Goal: Task Accomplishment & Management: Use online tool/utility

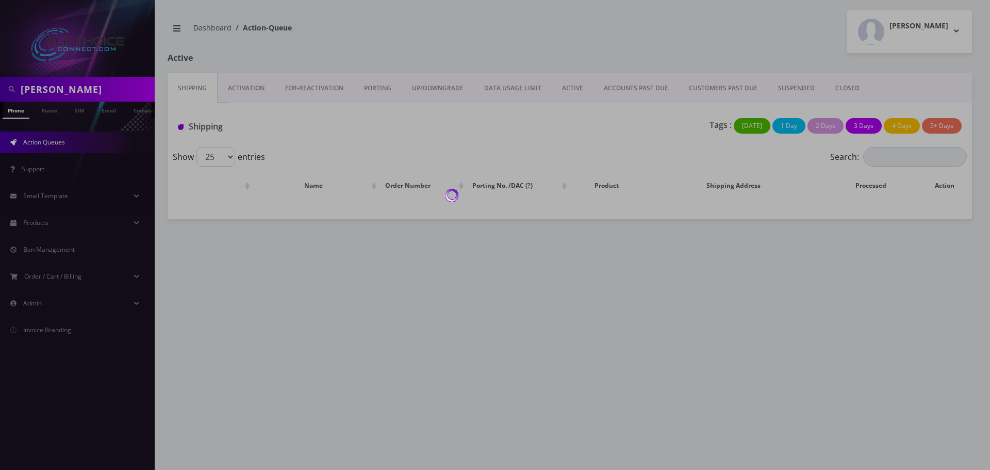
click at [63, 86] on div at bounding box center [495, 235] width 990 height 470
click at [51, 89] on div at bounding box center [495, 235] width 990 height 470
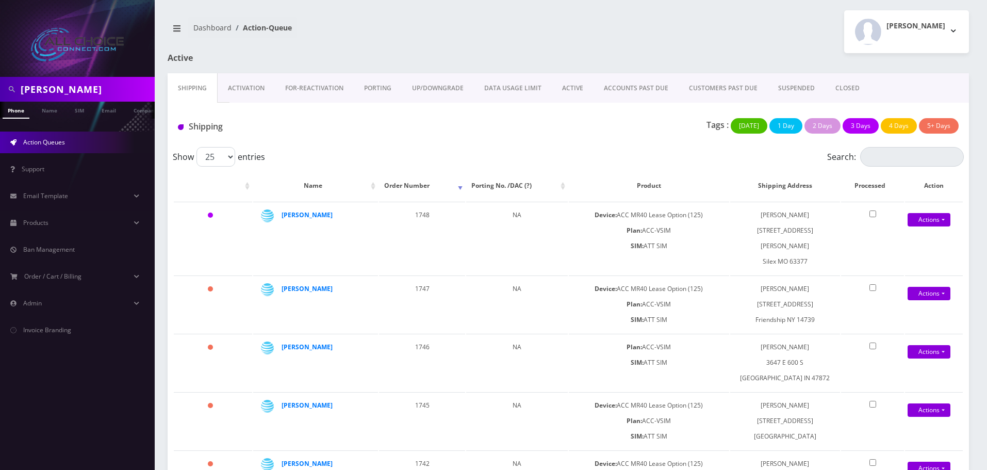
click at [55, 91] on input "coleman" at bounding box center [86, 89] width 131 height 20
paste input "[PERSON_NAME]"
type input "[PERSON_NAME]"
click at [55, 111] on link "Name" at bounding box center [50, 110] width 26 height 17
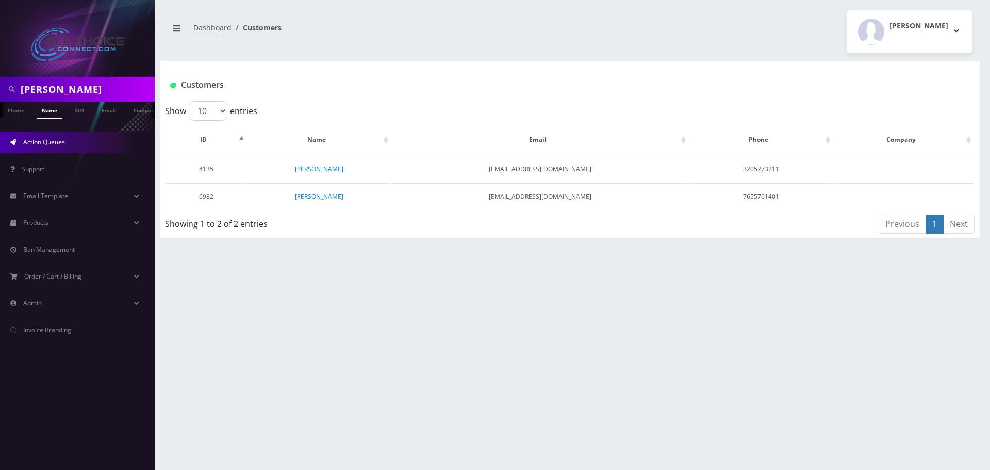
click at [39, 145] on span "Action Queues" at bounding box center [44, 142] width 42 height 9
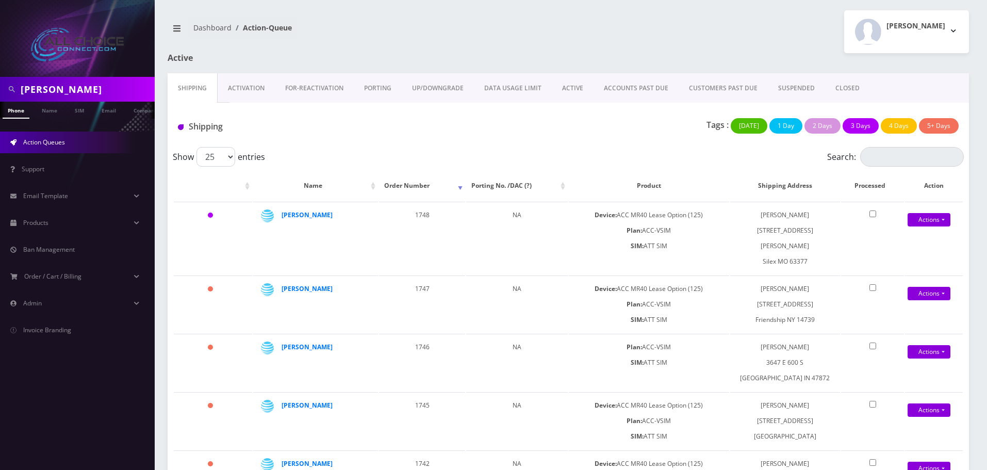
click at [580, 86] on link "ACTIVE" at bounding box center [573, 88] width 42 height 30
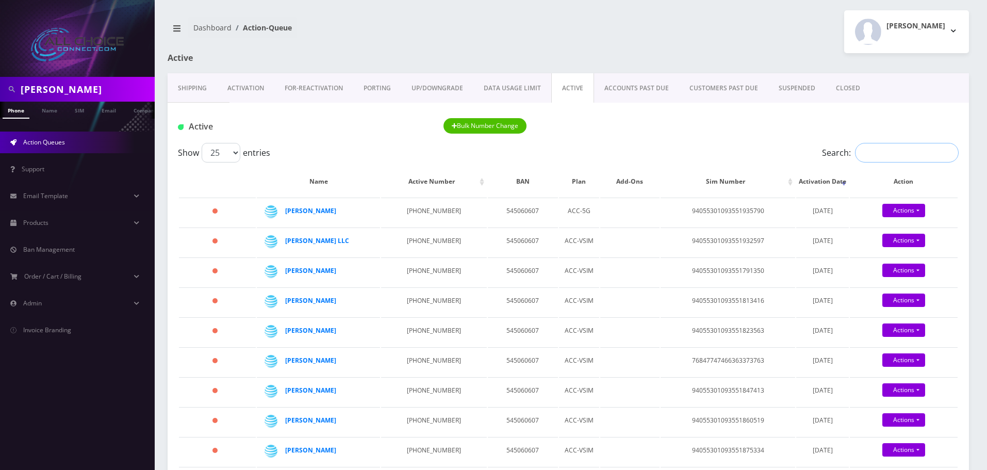
paste input "[PERSON_NAME]"
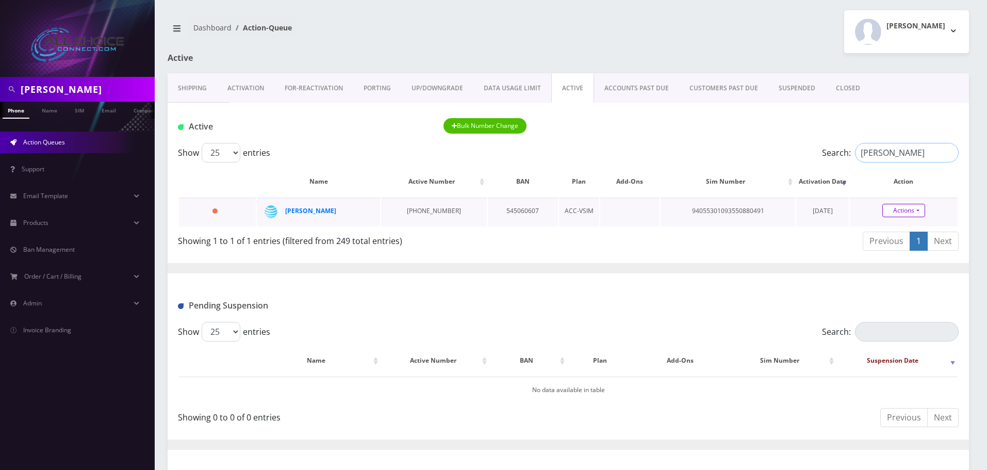
type input "[PERSON_NAME]"
click at [899, 213] on link "Actions" at bounding box center [903, 210] width 43 height 13
click at [887, 227] on link "Close" at bounding box center [912, 229] width 108 height 15
type input "08/19/2025"
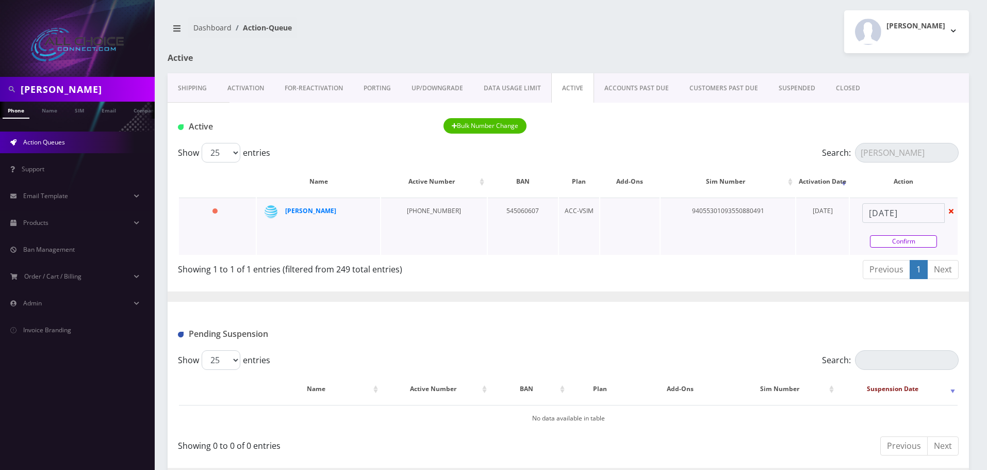
click at [884, 237] on link "Confirm" at bounding box center [903, 241] width 67 height 12
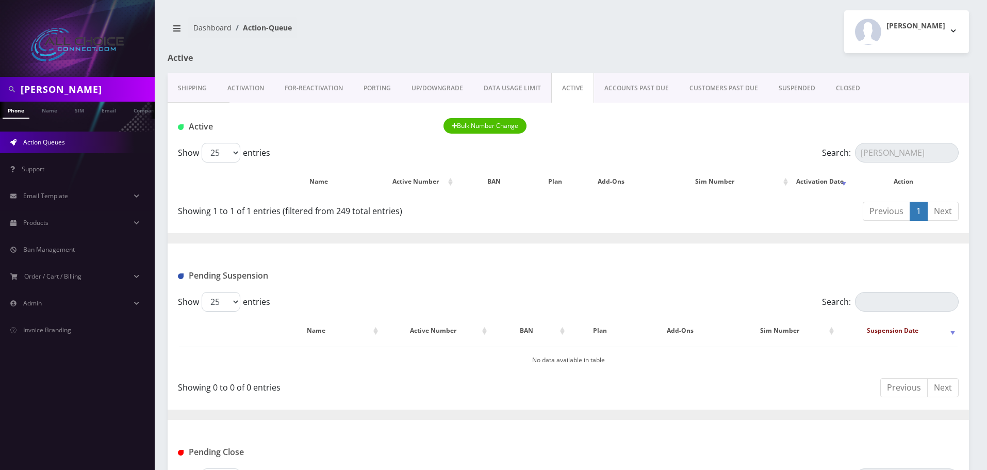
click at [842, 87] on link "CLOSED" at bounding box center [847, 88] width 45 height 30
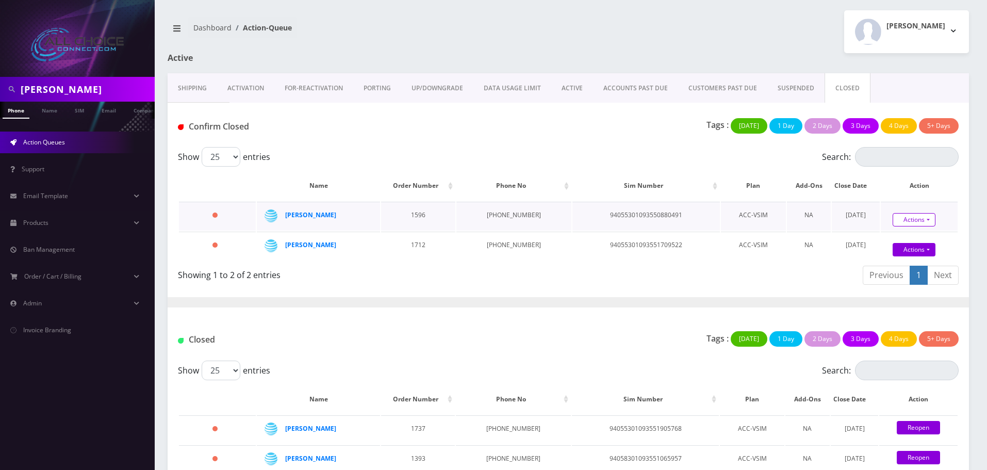
click at [922, 226] on link "Actions" at bounding box center [913, 219] width 43 height 13
click at [907, 236] on link "Confirm" at bounding box center [930, 237] width 82 height 13
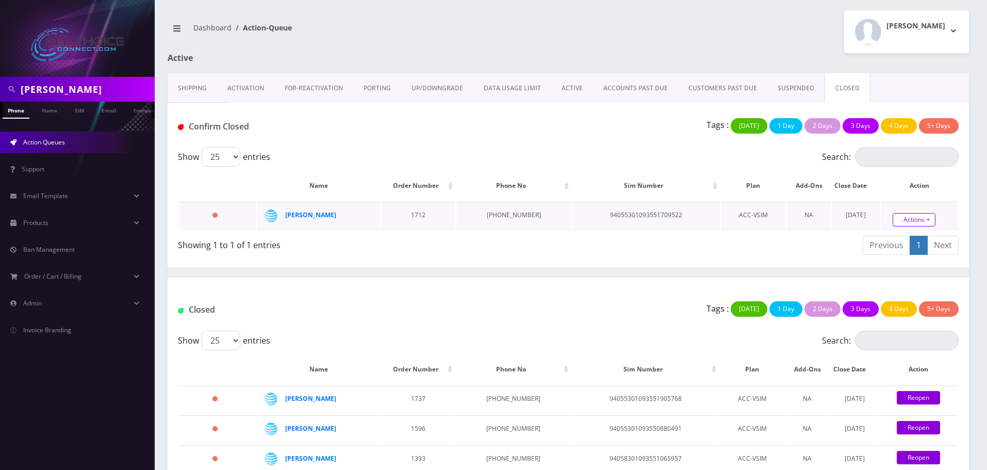
click at [893, 222] on link "Actions" at bounding box center [913, 219] width 43 height 13
click at [895, 187] on link "Confirm" at bounding box center [930, 190] width 82 height 13
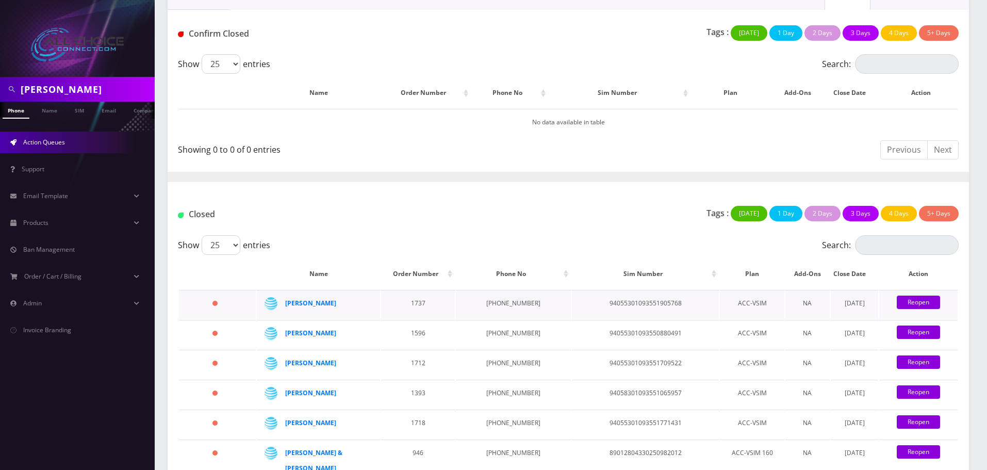
scroll to position [103, 0]
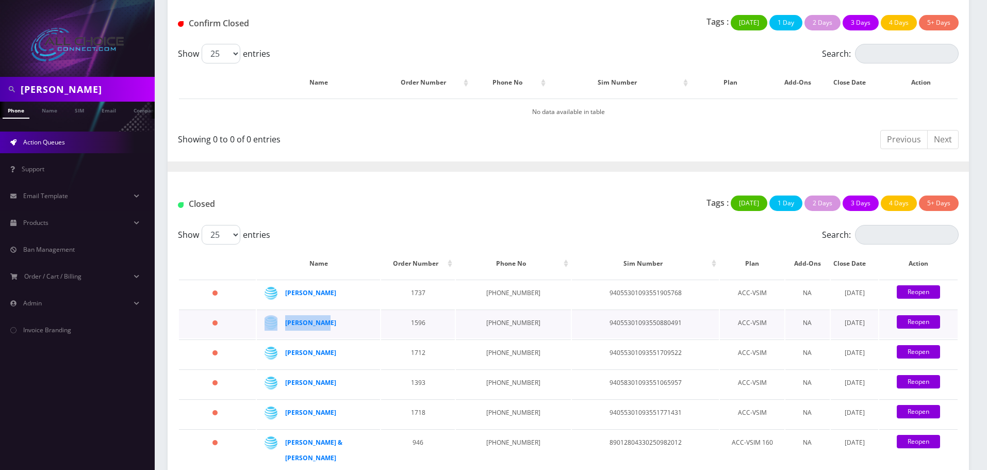
drag, startPoint x: 330, startPoint y: 324, endPoint x: 282, endPoint y: 320, distance: 48.6
click at [282, 320] on td "[PERSON_NAME]" at bounding box center [318, 323] width 123 height 29
click at [337, 321] on div "[PERSON_NAME]" at bounding box center [324, 322] width 79 height 15
drag, startPoint x: 329, startPoint y: 321, endPoint x: 286, endPoint y: 322, distance: 43.8
click at [286, 322] on div "[PERSON_NAME]" at bounding box center [324, 322] width 79 height 15
